Goal: Information Seeking & Learning: Learn about a topic

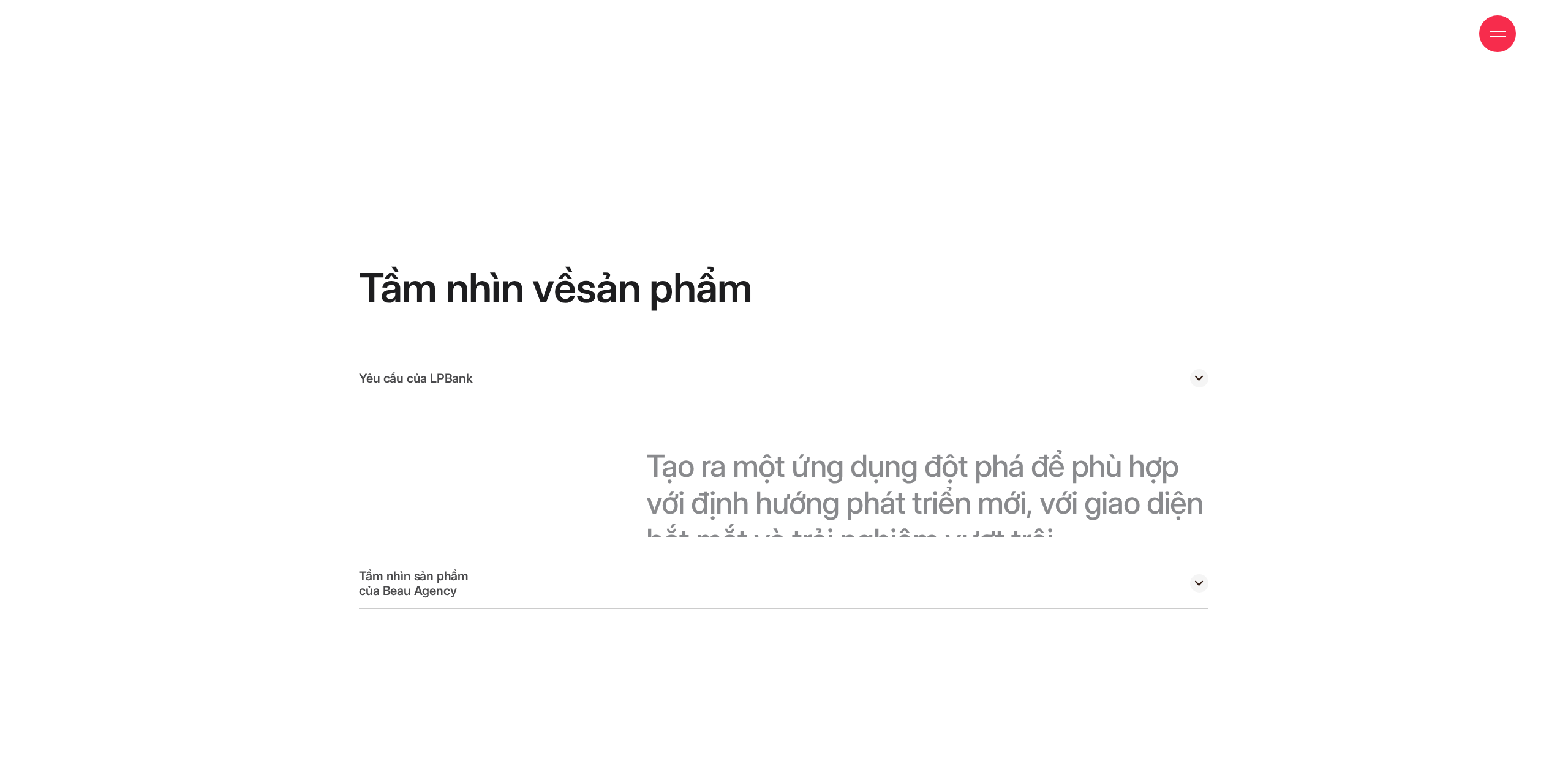
click at [489, 559] on div "Tầm nhìn sản phẩm của Beau Agency" at bounding box center [783, 584] width 849 height 50
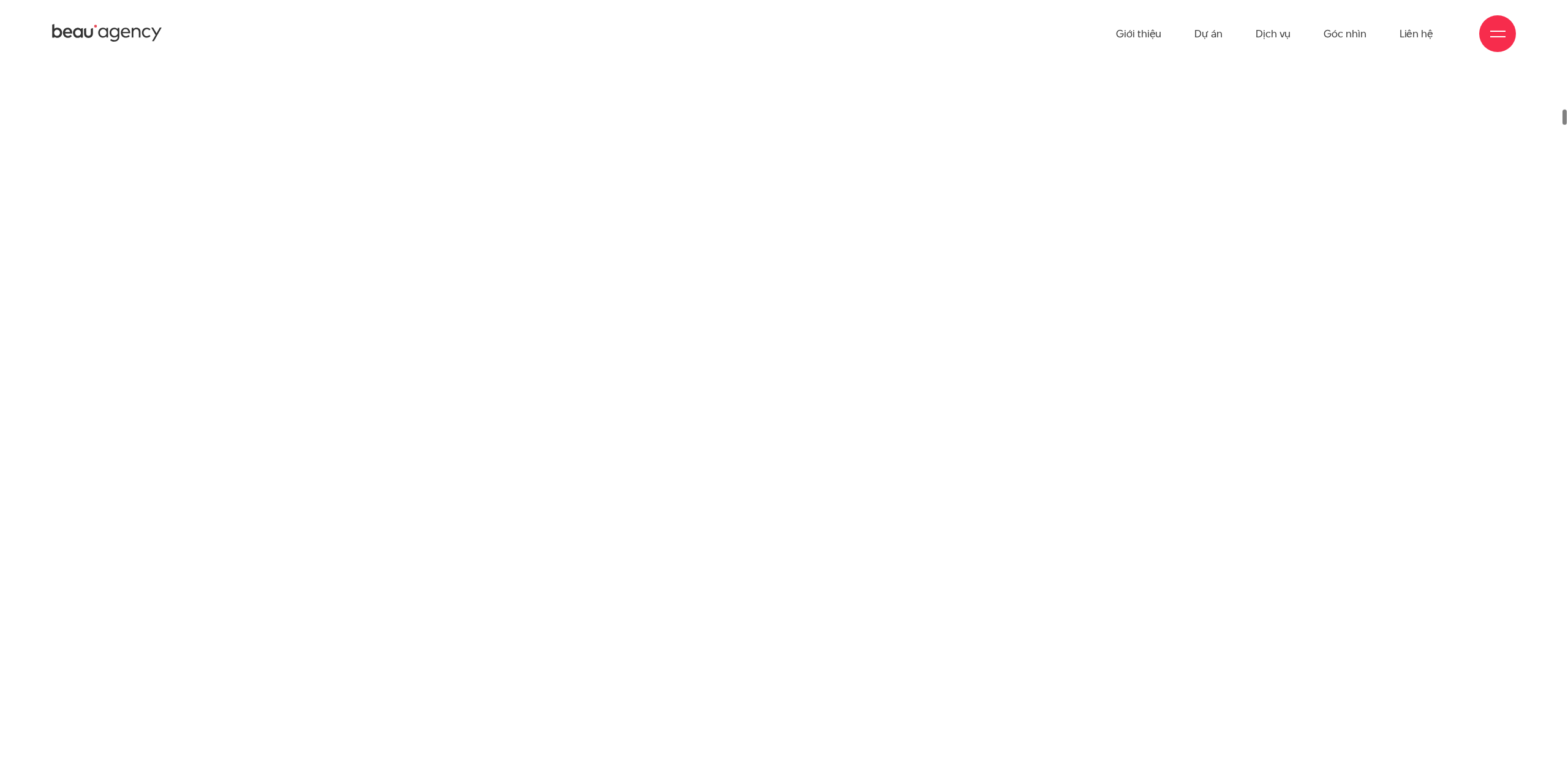
click at [79, 30] on icon at bounding box center [78, 33] width 10 height 11
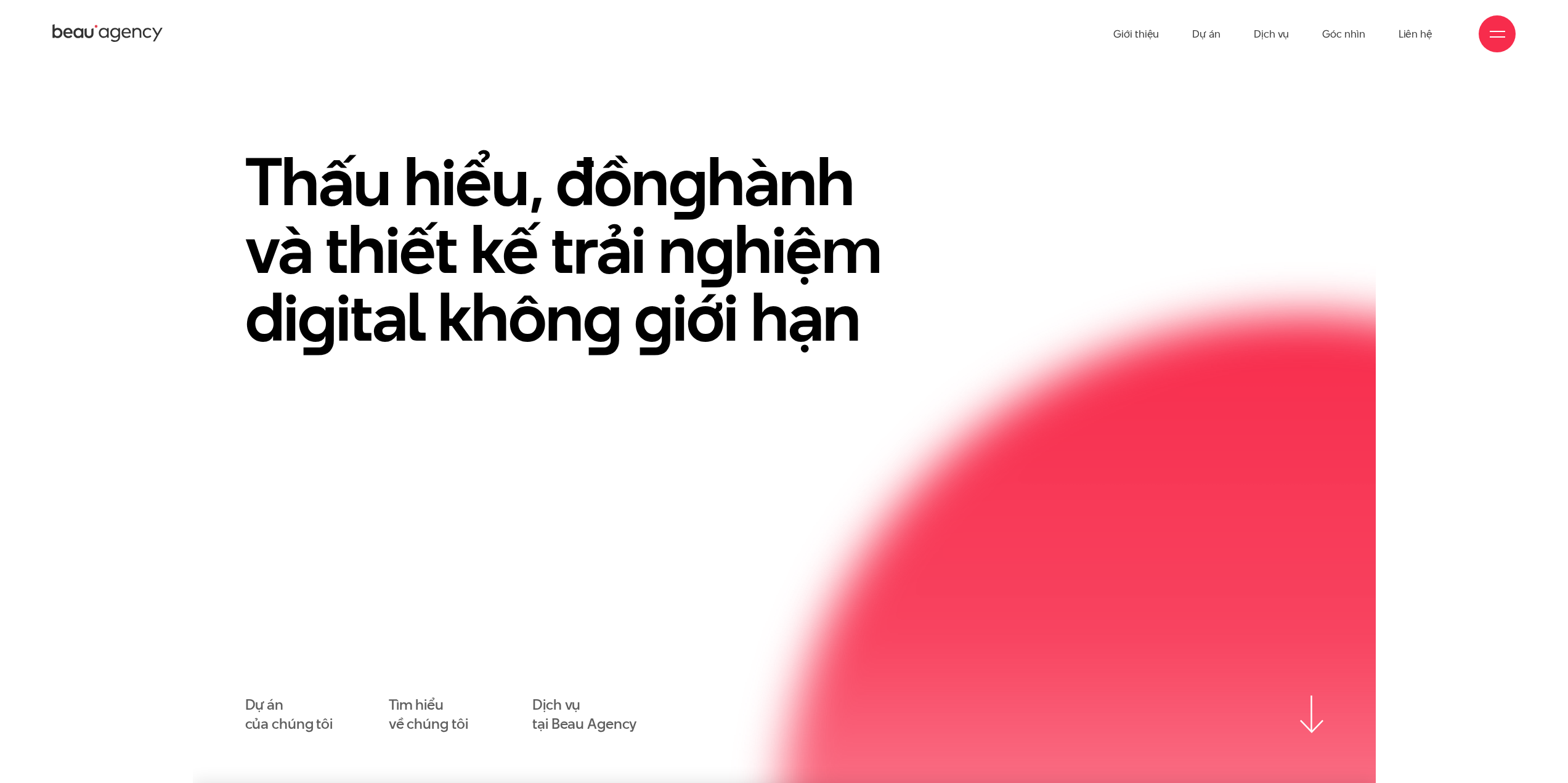
scroll to position [62, 0]
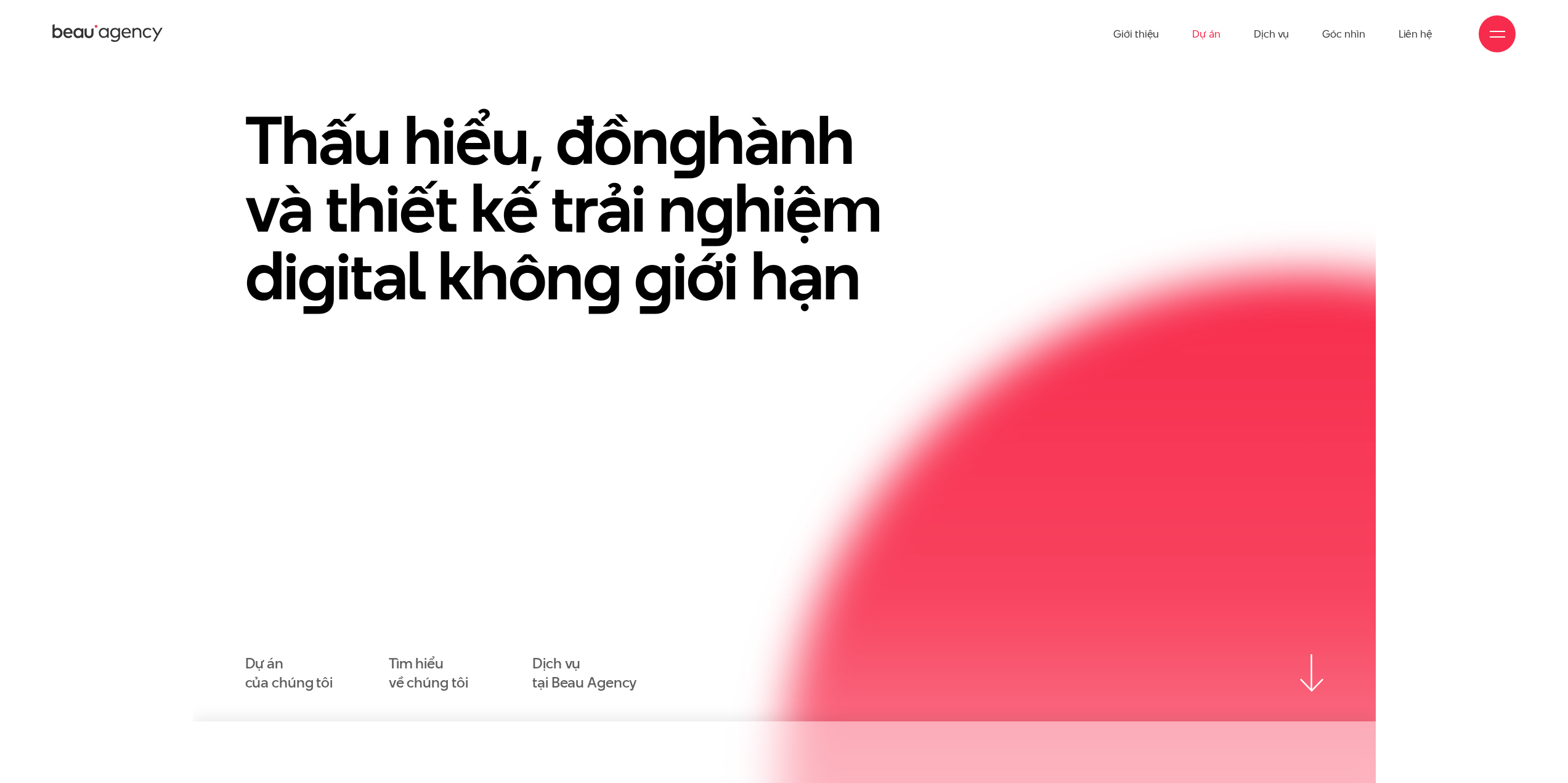
click at [1200, 33] on link "Dự án" at bounding box center [1206, 33] width 28 height 67
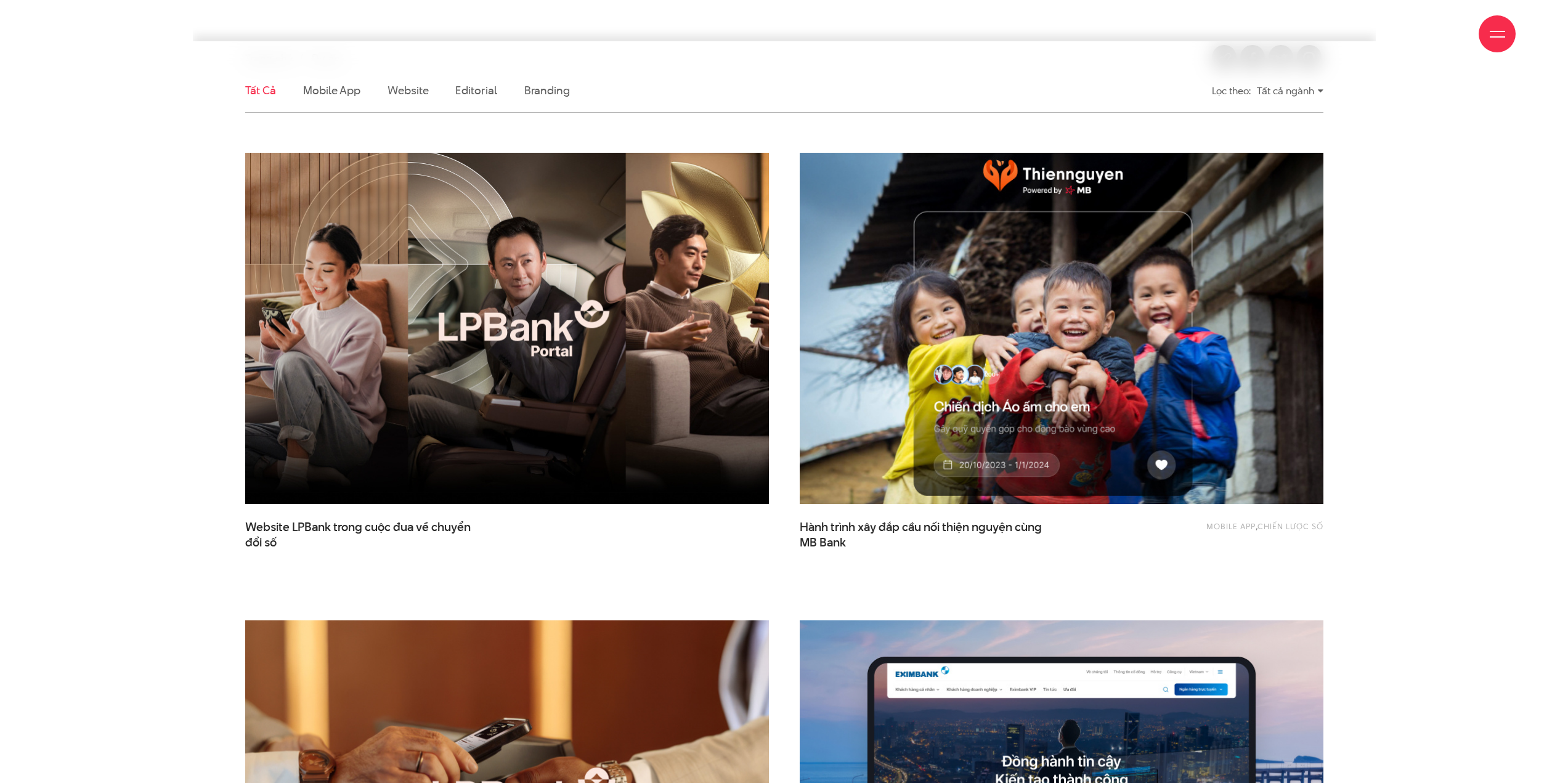
scroll to position [493, 0]
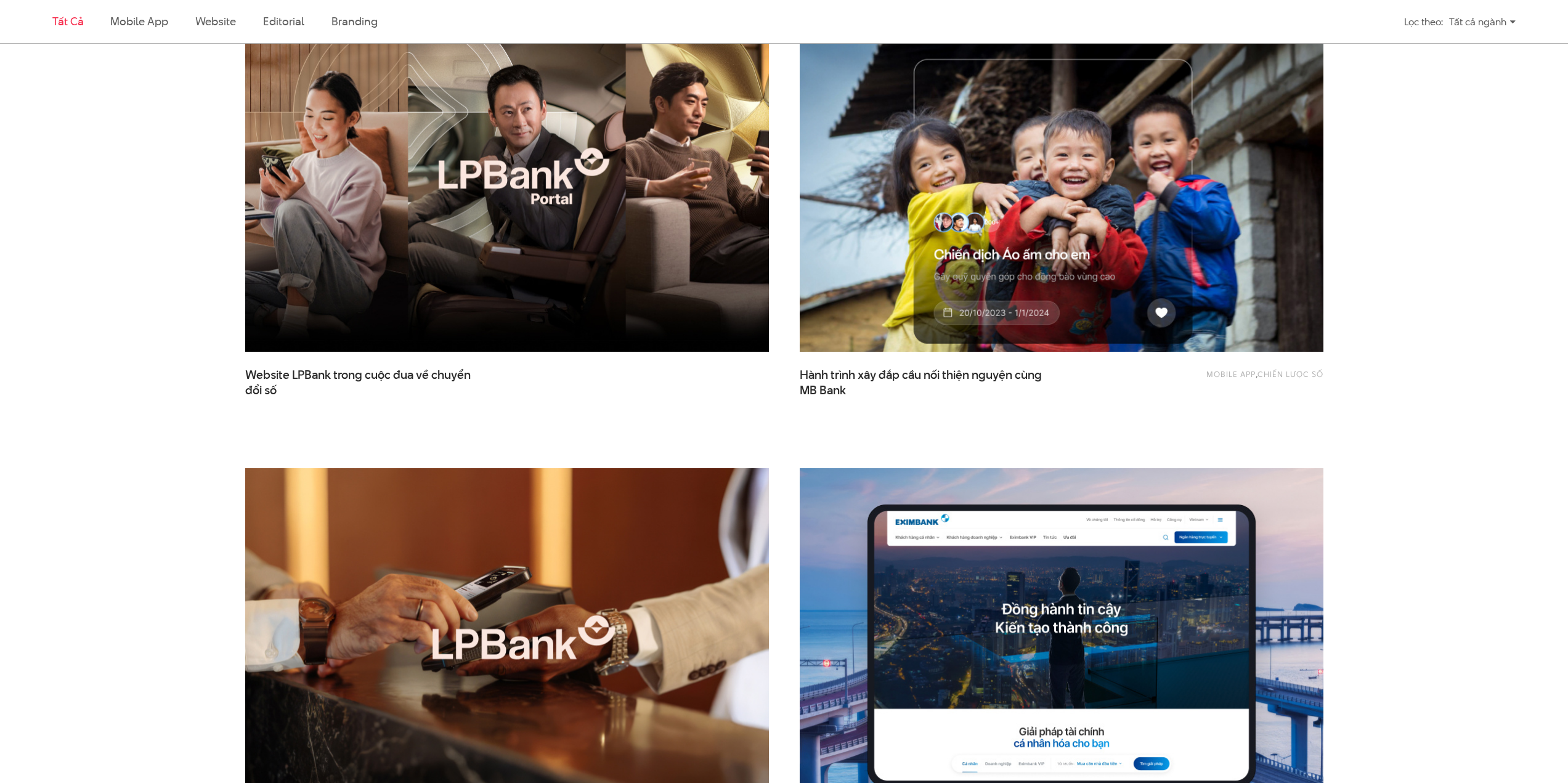
click at [983, 317] on img at bounding box center [1061, 176] width 577 height 386
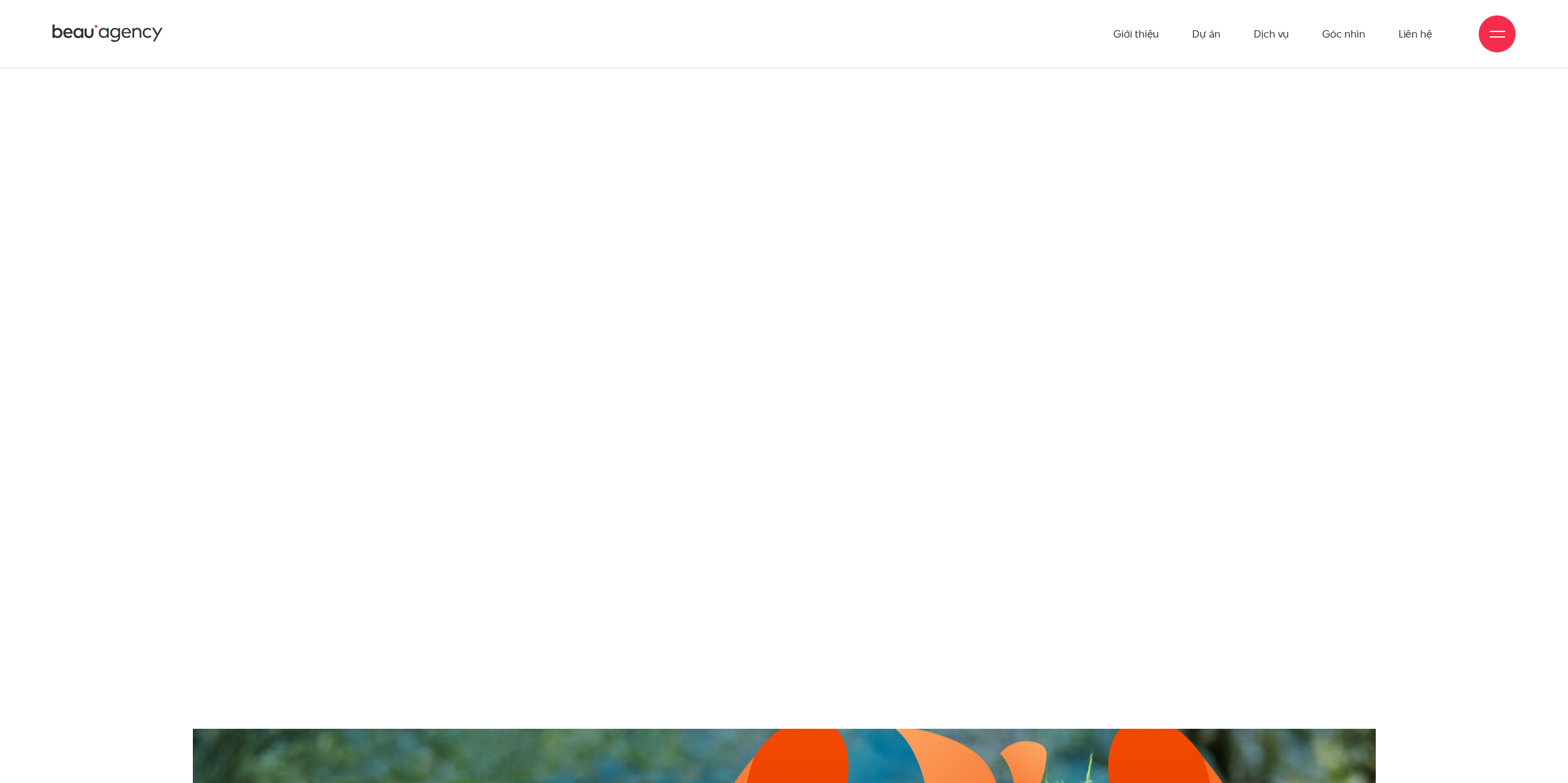
scroll to position [2403, 0]
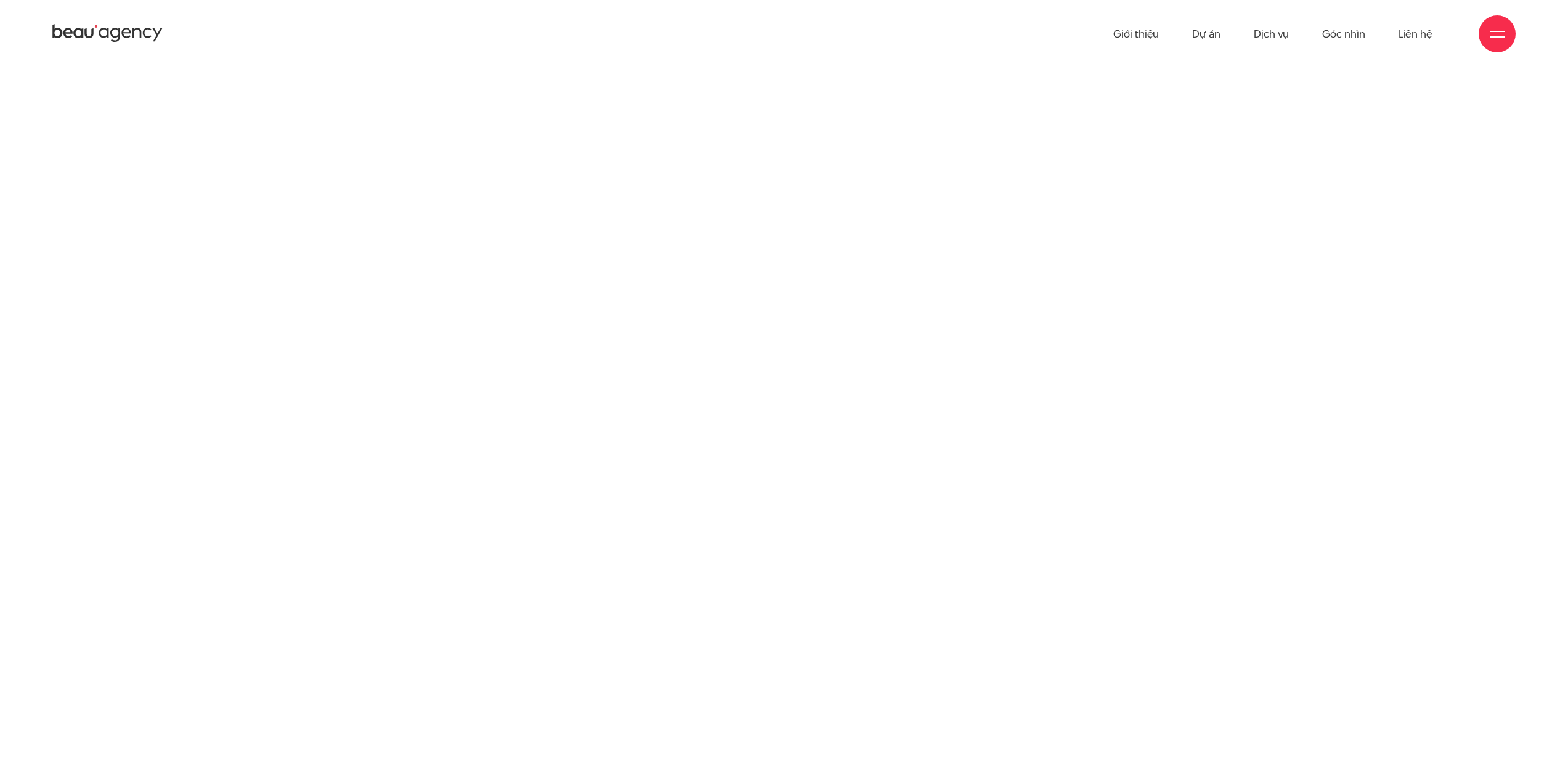
click at [748, 494] on div at bounding box center [784, 267] width 1091 height 707
click at [911, 247] on div at bounding box center [784, 267] width 1091 height 707
click at [824, 276] on div at bounding box center [784, 267] width 1091 height 707
drag, startPoint x: 257, startPoint y: 398, endPoint x: 519, endPoint y: 389, distance: 262.2
click at [258, 398] on div at bounding box center [784, 267] width 1091 height 707
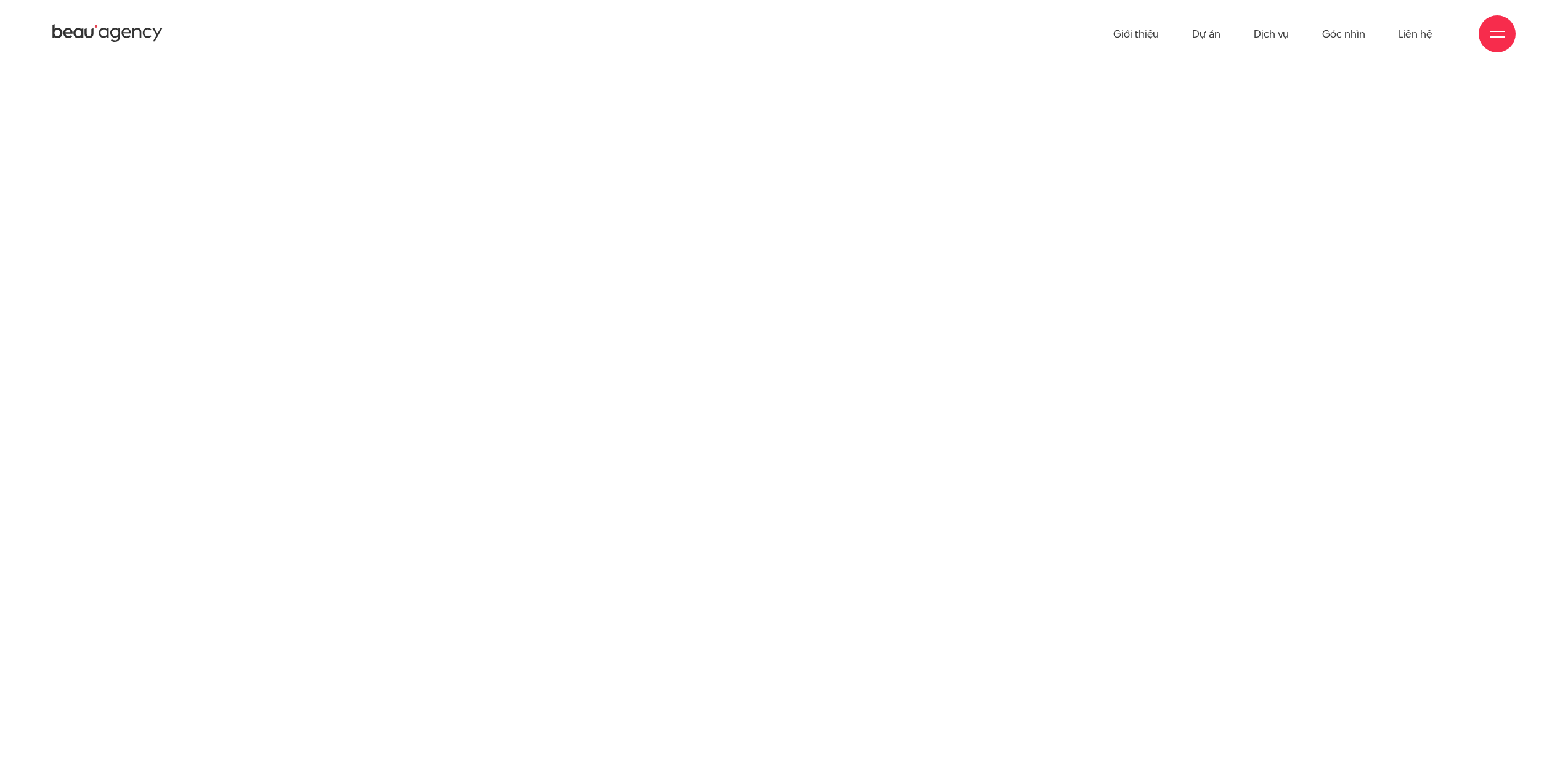
click at [522, 391] on div at bounding box center [784, 267] width 1091 height 707
drag, startPoint x: 506, startPoint y: 390, endPoint x: 938, endPoint y: 526, distance: 452.9
click at [506, 391] on div at bounding box center [784, 267] width 1091 height 707
click at [931, 550] on div at bounding box center [784, 267] width 1091 height 707
drag, startPoint x: 848, startPoint y: 566, endPoint x: 808, endPoint y: 560, distance: 40.4
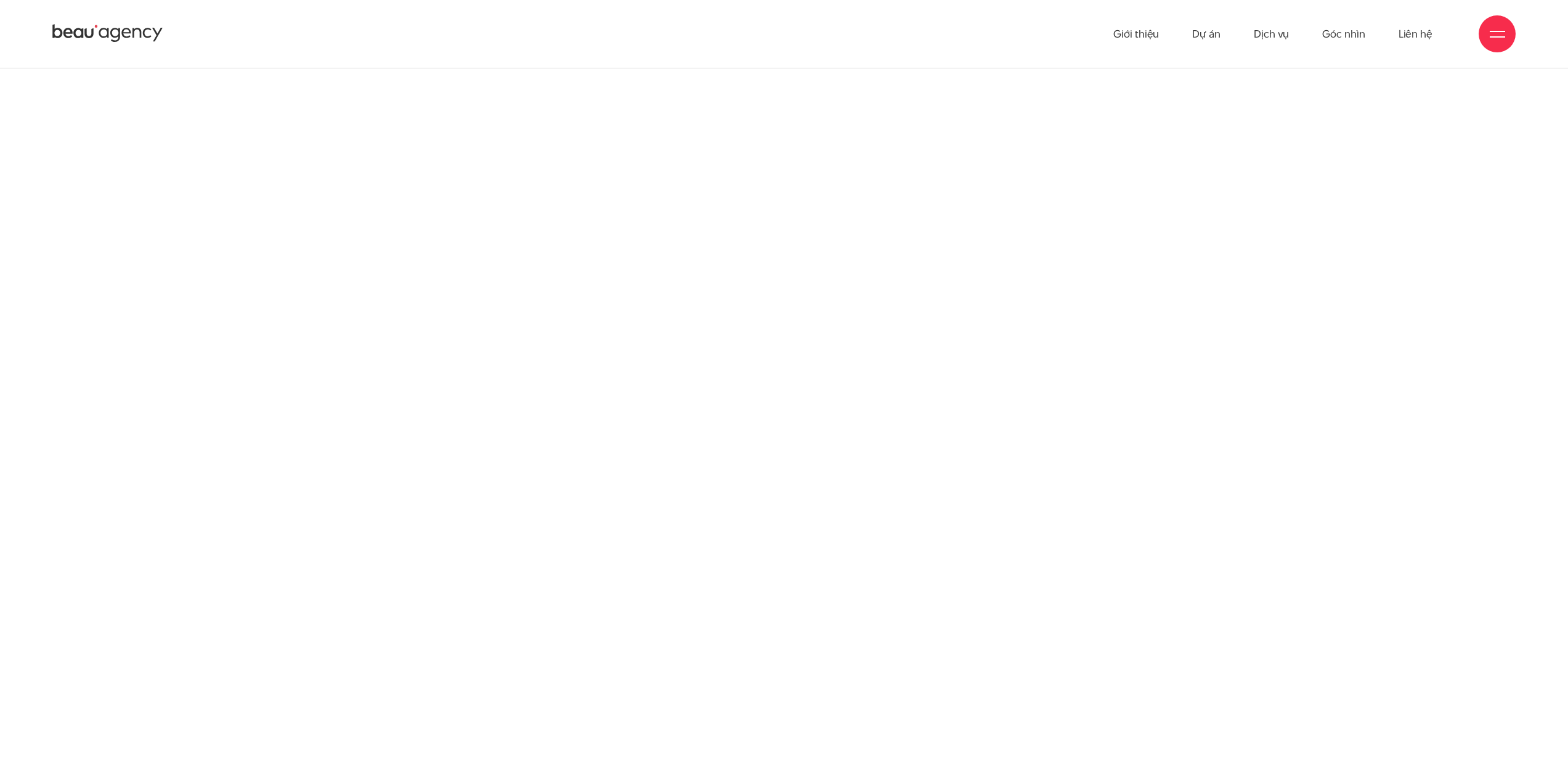
click at [830, 569] on div at bounding box center [784, 267] width 1091 height 707
drag, startPoint x: 806, startPoint y: 558, endPoint x: 780, endPoint y: 541, distance: 31.1
click at [799, 555] on div at bounding box center [784, 267] width 1091 height 707
click at [780, 541] on div at bounding box center [784, 267] width 1091 height 707
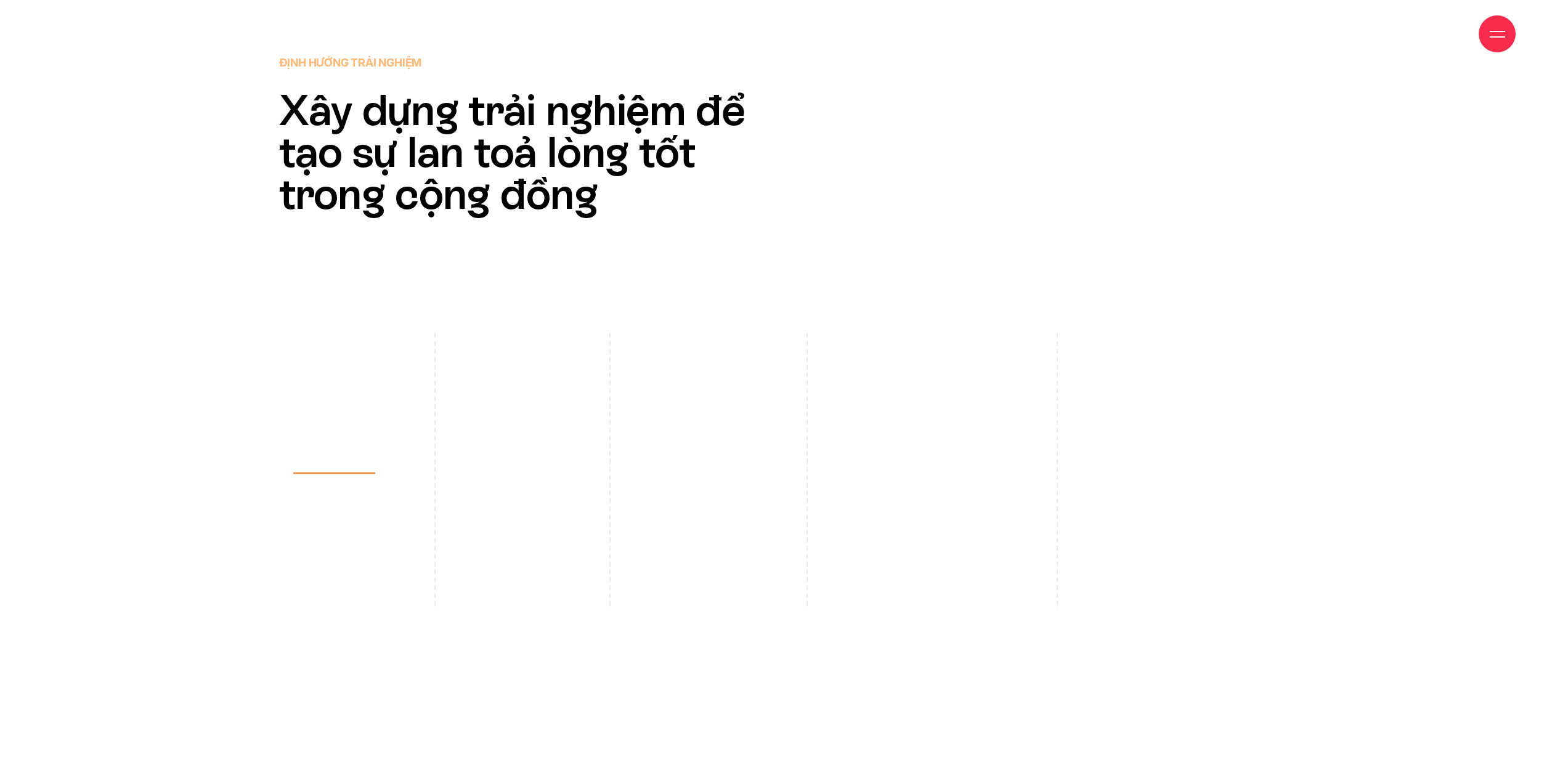
scroll to position [3882, 0]
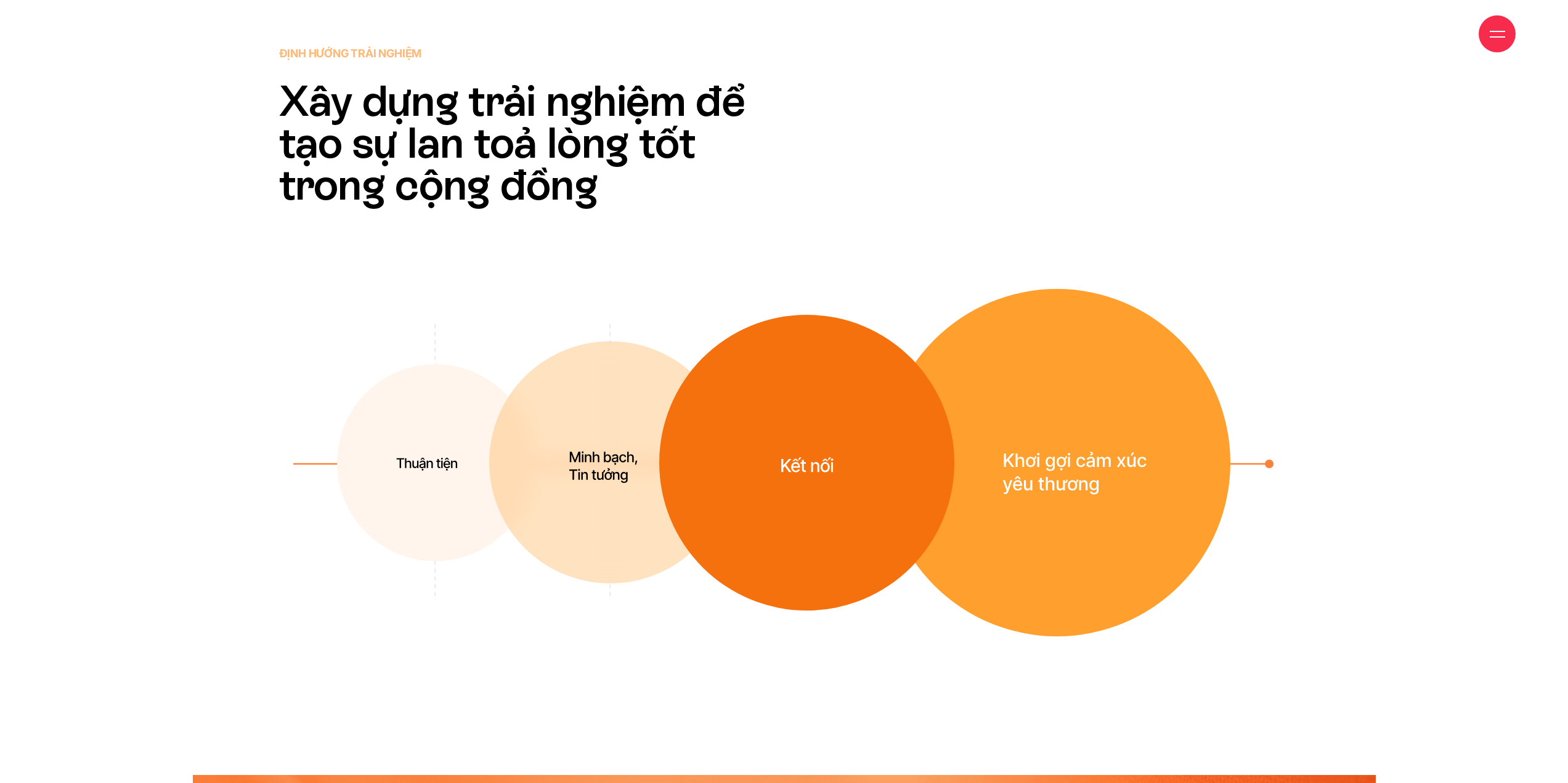
click at [819, 503] on img at bounding box center [806, 462] width 295 height 296
click at [1018, 498] on img at bounding box center [1057, 462] width 347 height 347
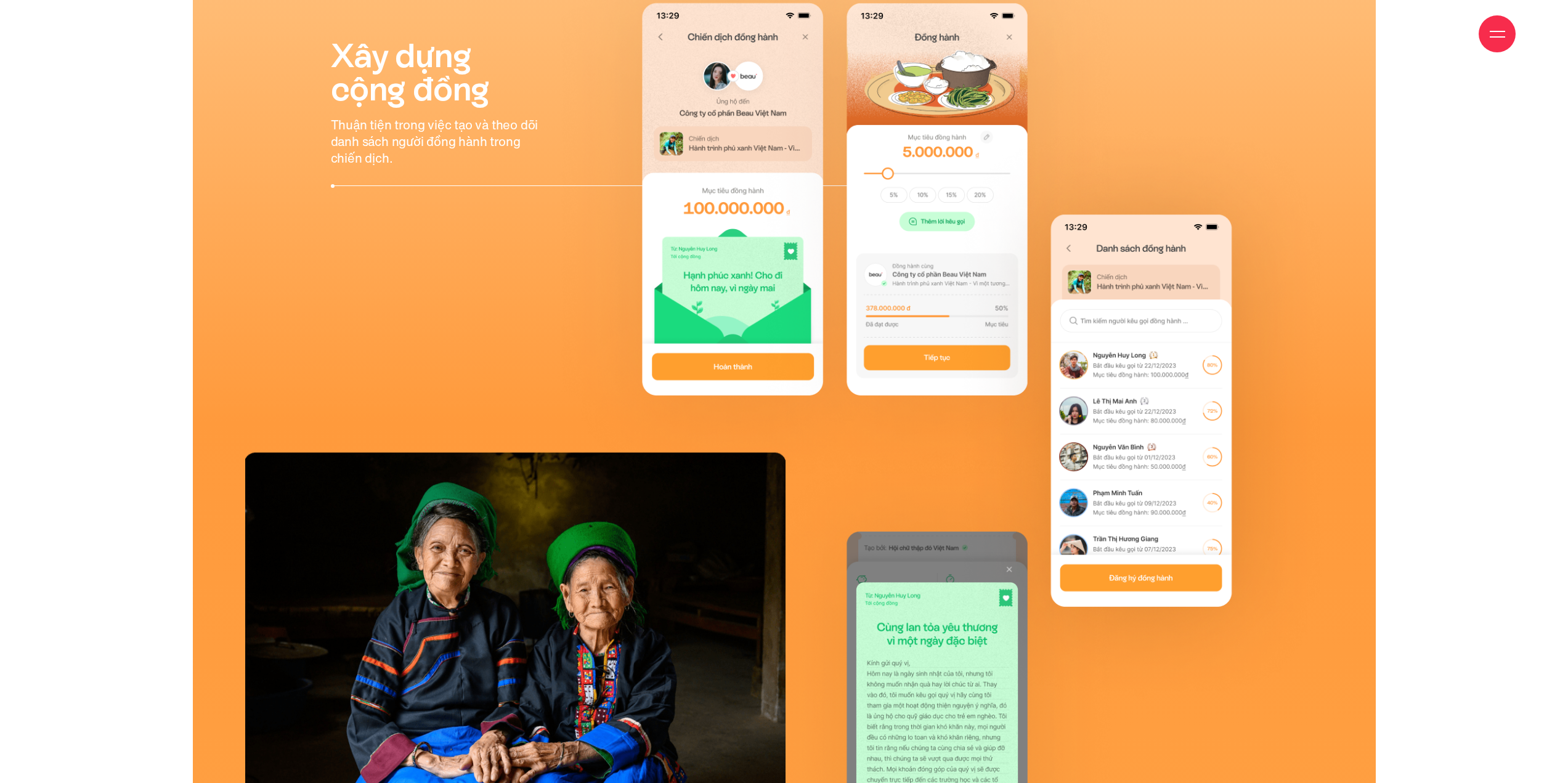
scroll to position [13493, 0]
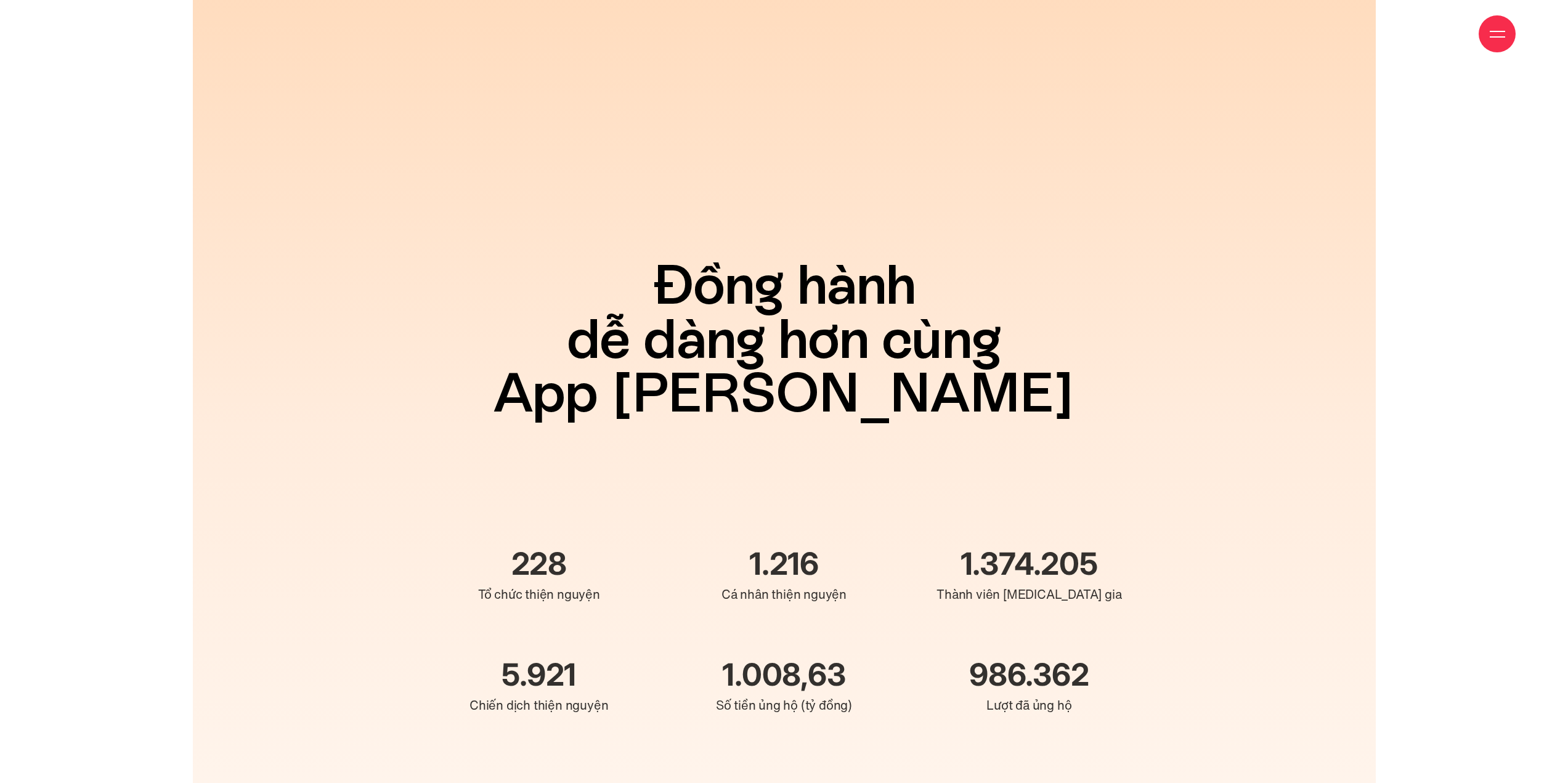
scroll to position [22855, 0]
